Goal: Transaction & Acquisition: Download file/media

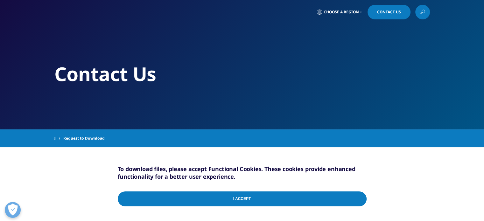
click at [255, 197] on input "I Accept" at bounding box center [242, 199] width 249 height 15
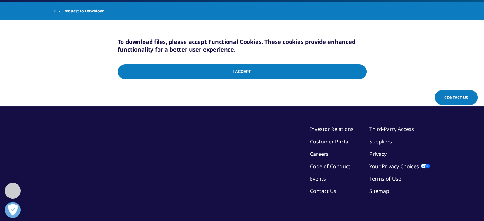
click at [228, 70] on input "I Accept" at bounding box center [242, 71] width 249 height 15
click at [360, 71] on input "I Accept" at bounding box center [242, 71] width 249 height 15
